Goal: Information Seeking & Learning: Learn about a topic

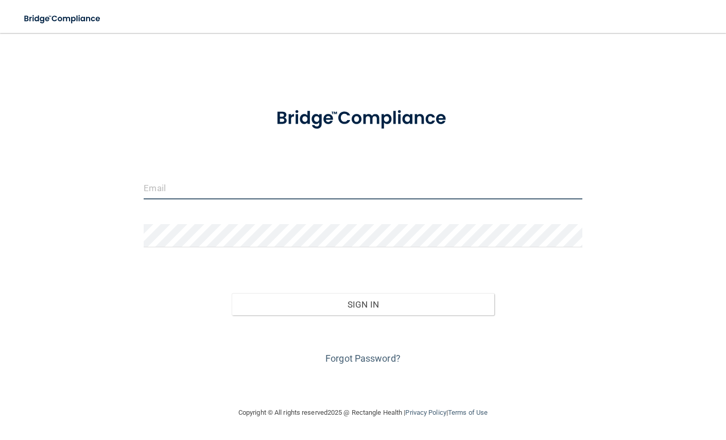
click at [204, 195] on input "email" at bounding box center [363, 187] width 438 height 23
type input "[EMAIL_ADDRESS][DOMAIN_NAME]"
click at [232, 293] on button "Sign In" at bounding box center [363, 304] width 263 height 23
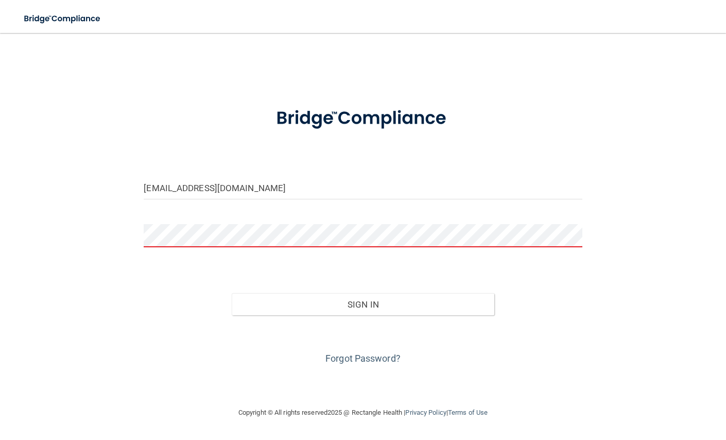
click at [232, 293] on button "Sign In" at bounding box center [363, 304] width 263 height 23
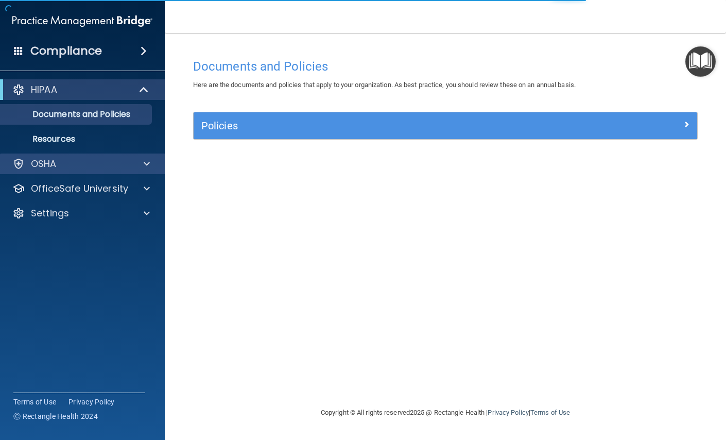
click at [46, 170] on div "OSHA" at bounding box center [82, 163] width 165 height 21
click at [145, 161] on span at bounding box center [147, 164] width 6 height 12
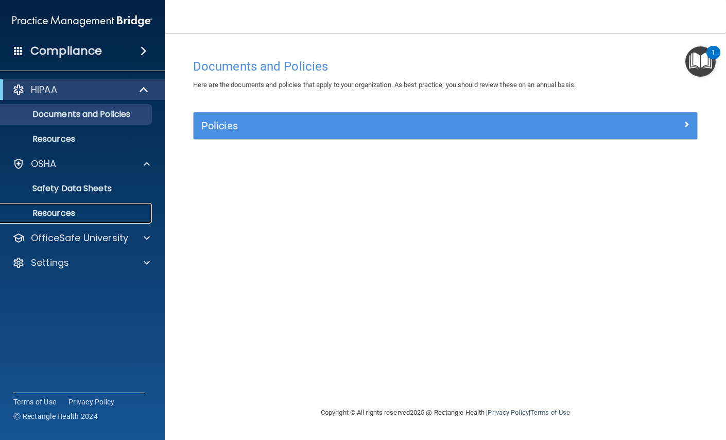
click at [64, 213] on p "Resources" at bounding box center [77, 213] width 141 height 10
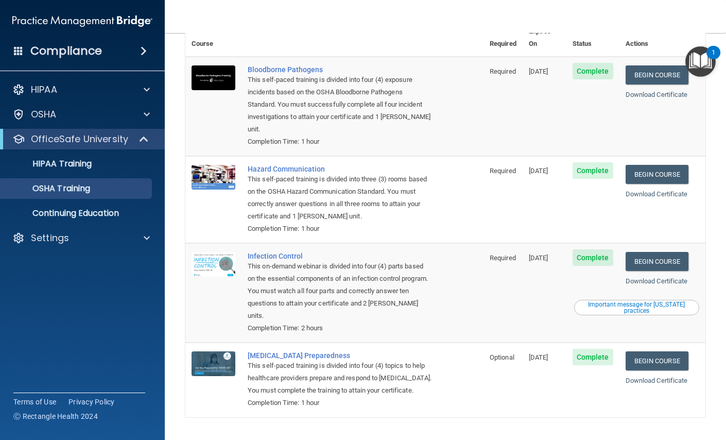
scroll to position [53, 0]
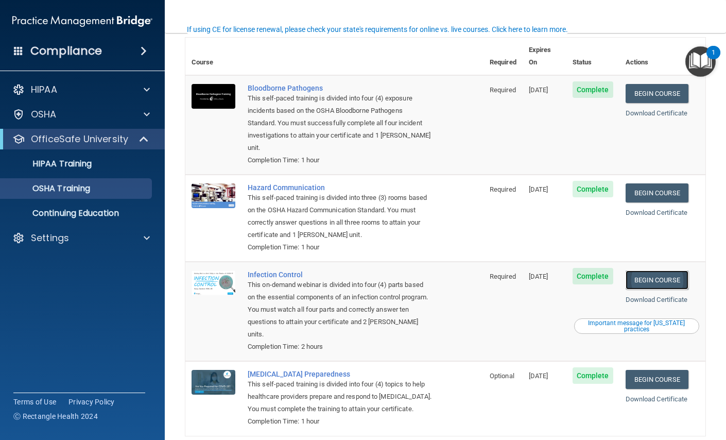
click at [648, 270] on link "Begin Course" at bounding box center [657, 279] width 63 height 19
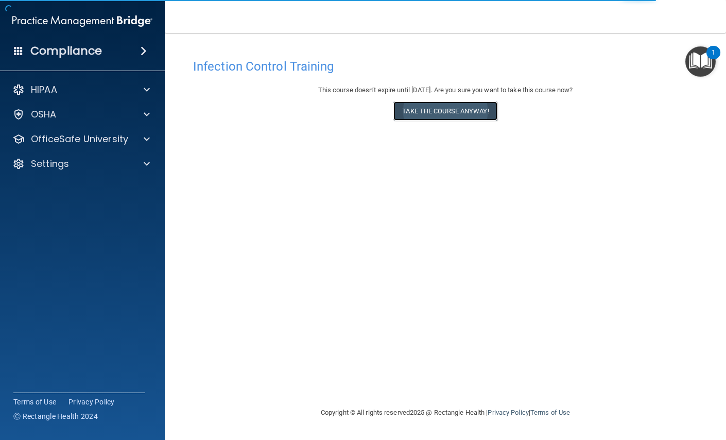
click at [432, 110] on button "Take the course anyway!" at bounding box center [446, 110] width 104 height 19
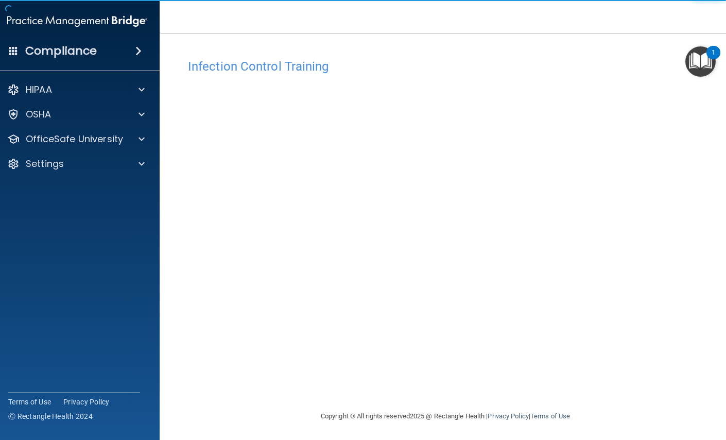
scroll to position [1, 0]
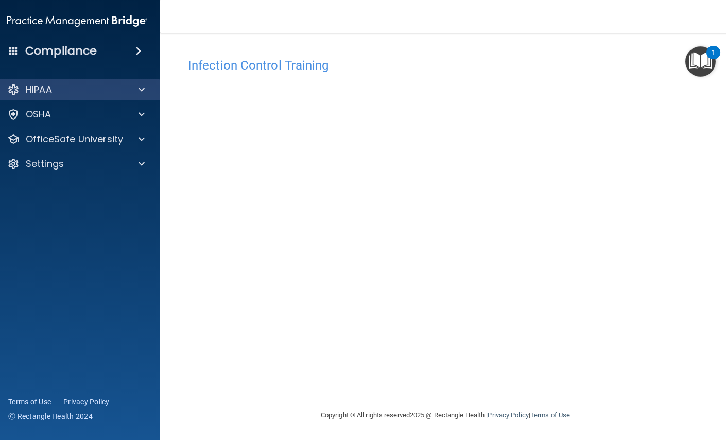
click at [63, 83] on div "HIPAA" at bounding box center [77, 89] width 165 height 21
click at [78, 46] on h4 "Compliance" at bounding box center [61, 51] width 72 height 14
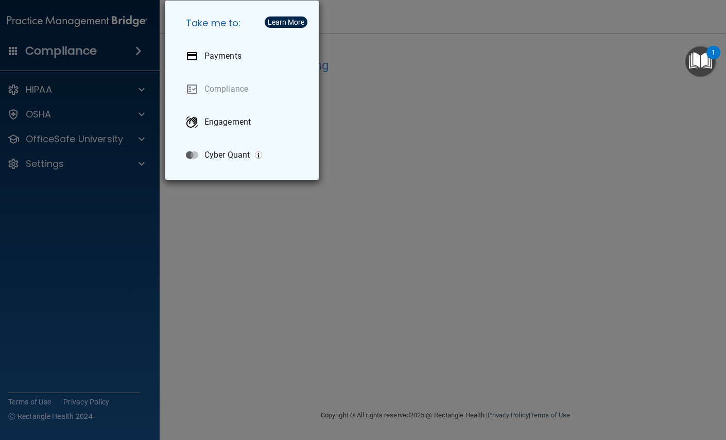
click at [99, 52] on div "Take me to: Payments Compliance Engagement Cyber Quant" at bounding box center [363, 220] width 726 height 440
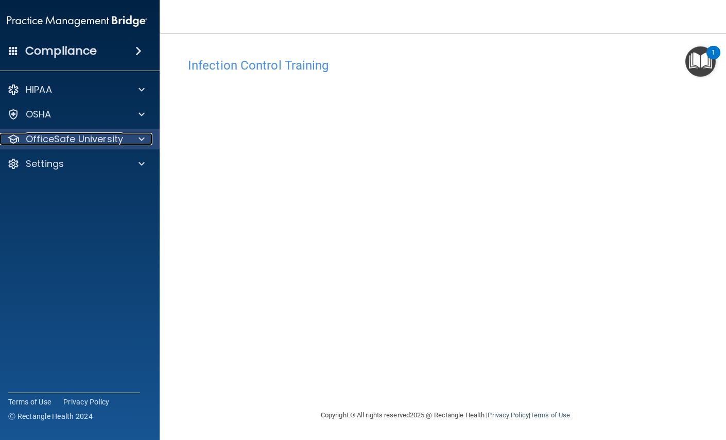
click at [86, 137] on p "OfficeSafe University" at bounding box center [74, 139] width 97 height 12
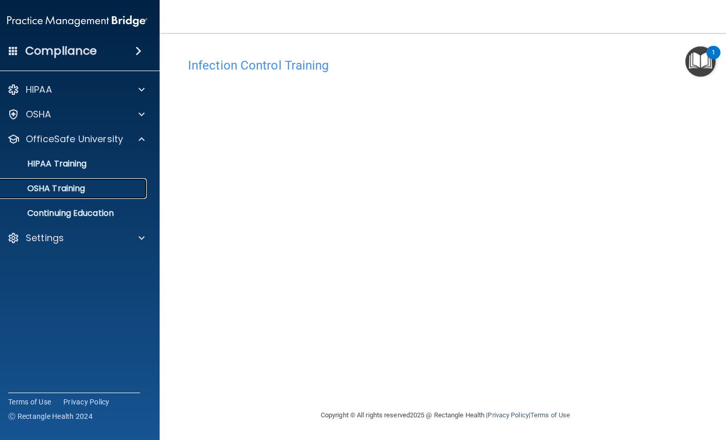
click at [69, 192] on p "OSHA Training" at bounding box center [43, 188] width 83 height 10
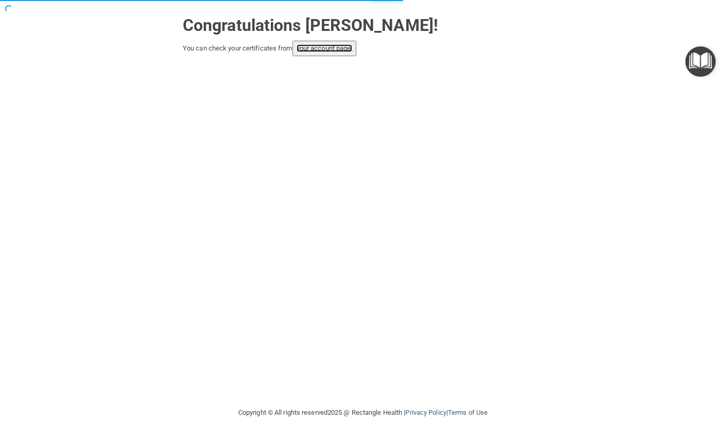
click at [305, 47] on link "your account page!" at bounding box center [325, 48] width 56 height 8
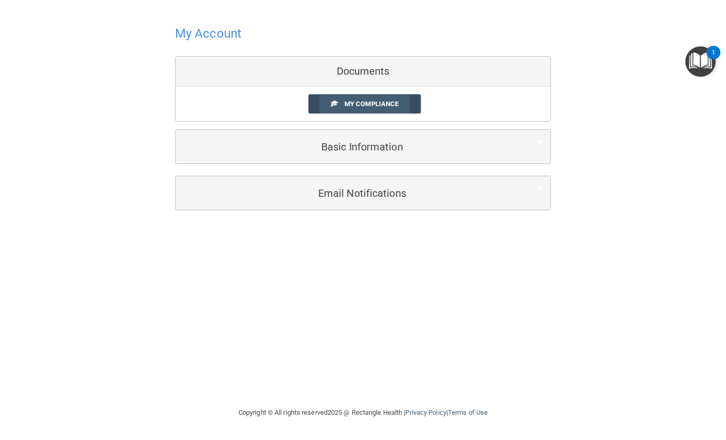
click at [367, 102] on span "My Compliance" at bounding box center [372, 104] width 54 height 8
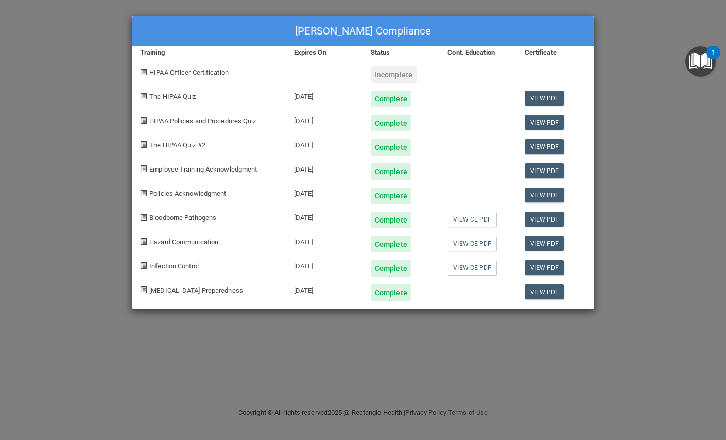
click at [659, 129] on div "Anna Seim's Compliance Training Expires On Status Cont. Education Certificate H…" at bounding box center [363, 220] width 726 height 440
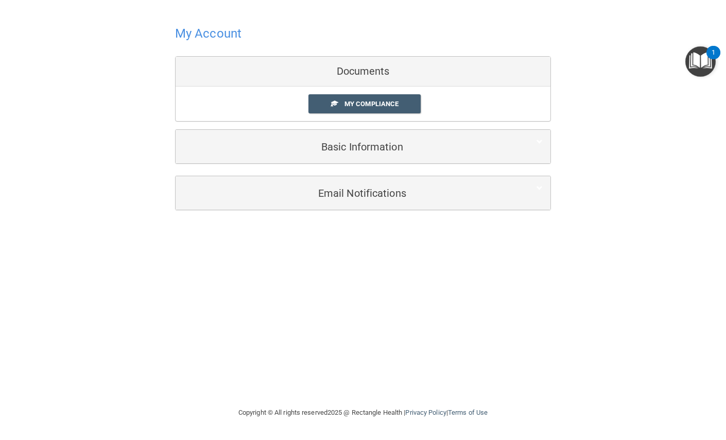
click at [375, 71] on div "Documents" at bounding box center [363, 72] width 375 height 30
